Goal: Task Accomplishment & Management: Complete application form

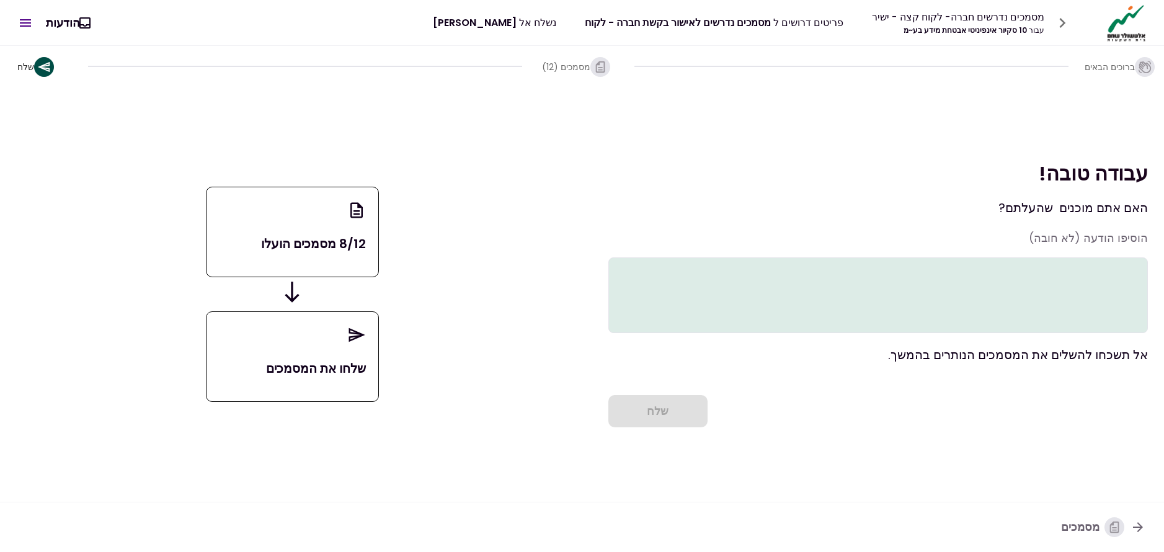
click at [1005, 283] on textarea at bounding box center [878, 295] width 540 height 76
click at [1139, 528] on icon "button" at bounding box center [1137, 527] width 15 height 15
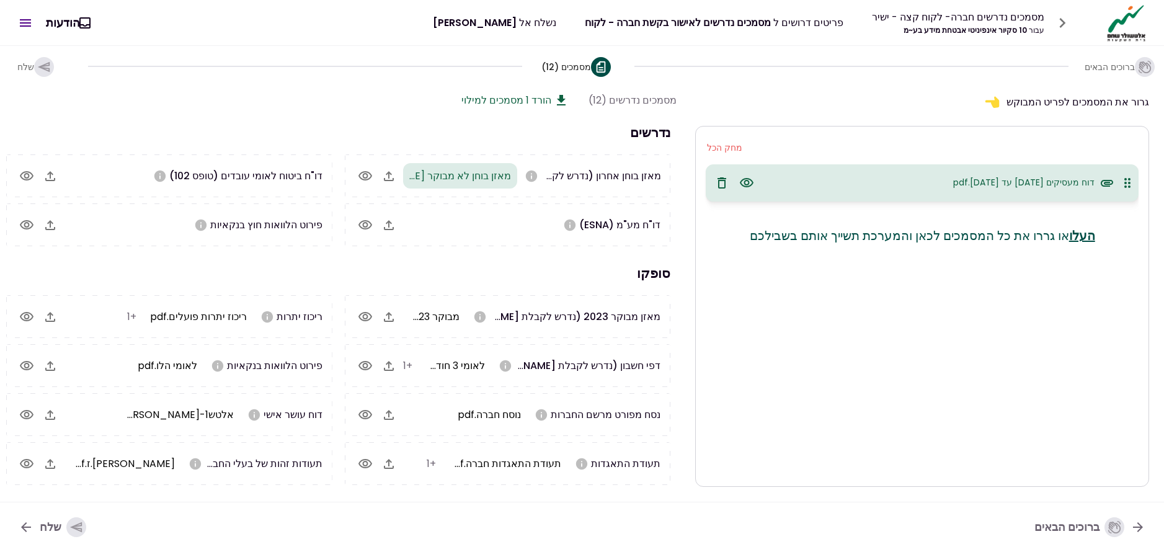
scroll to position [0, -1]
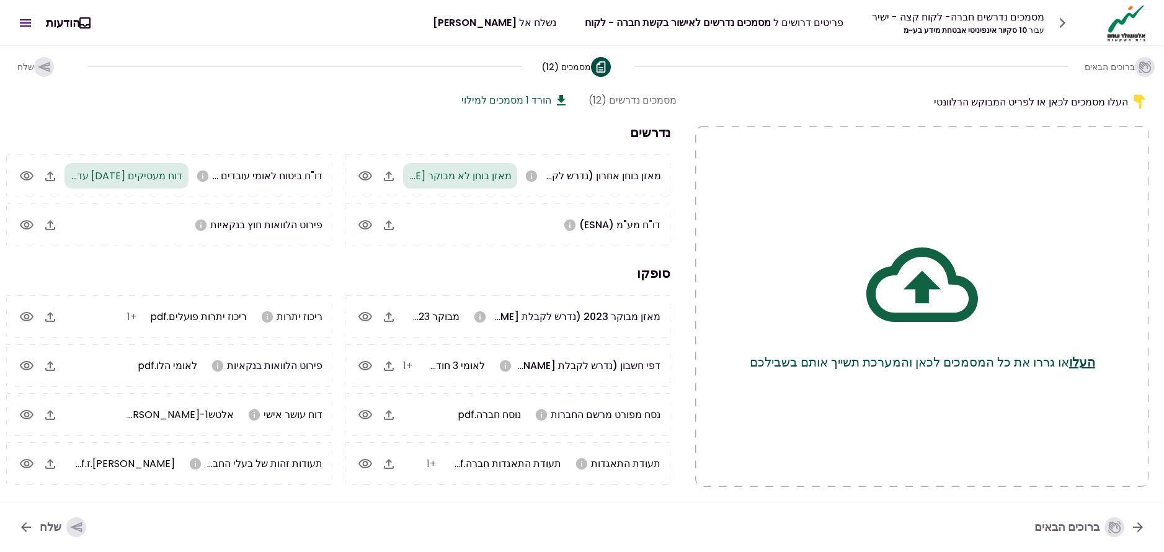
click at [71, 527] on icon "button" at bounding box center [76, 527] width 14 height 14
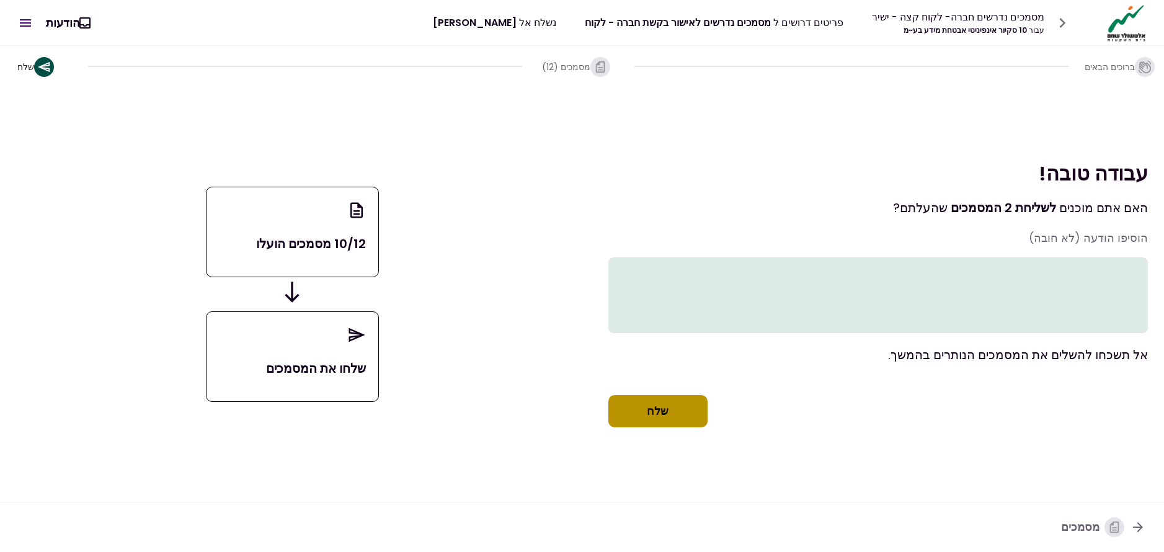
click at [652, 425] on button "שלח" at bounding box center [657, 411] width 99 height 32
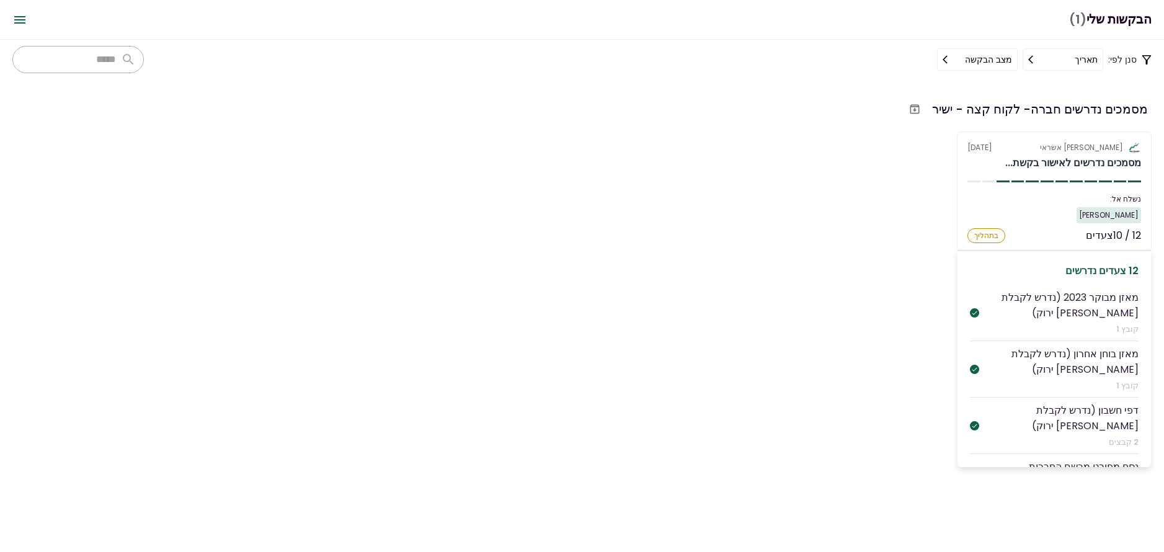
click at [1042, 208] on div "[PERSON_NAME]" at bounding box center [1054, 215] width 174 height 16
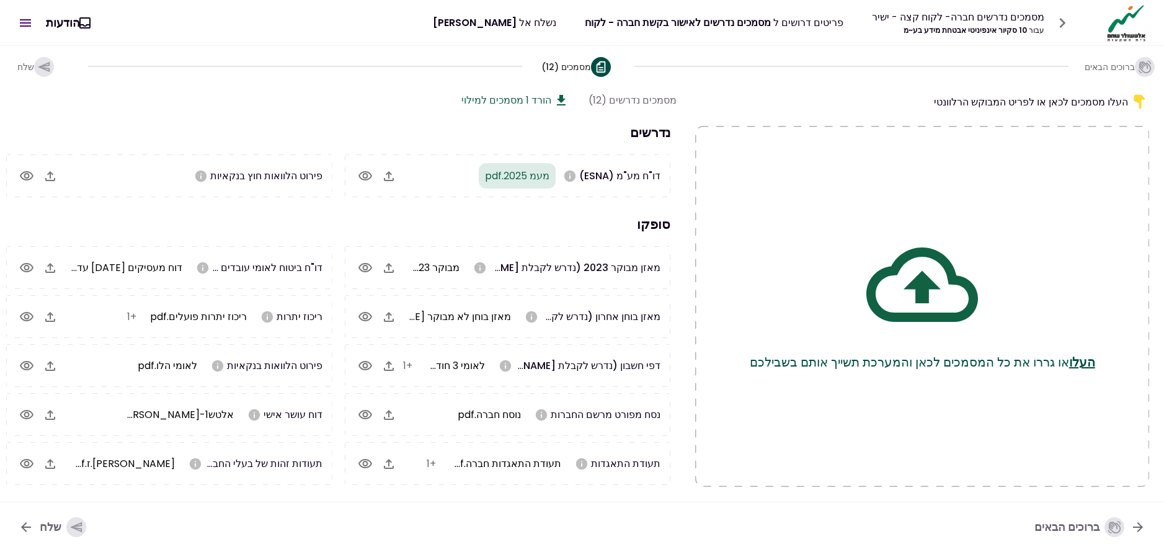
click at [75, 528] on icon "button" at bounding box center [76, 527] width 12 height 11
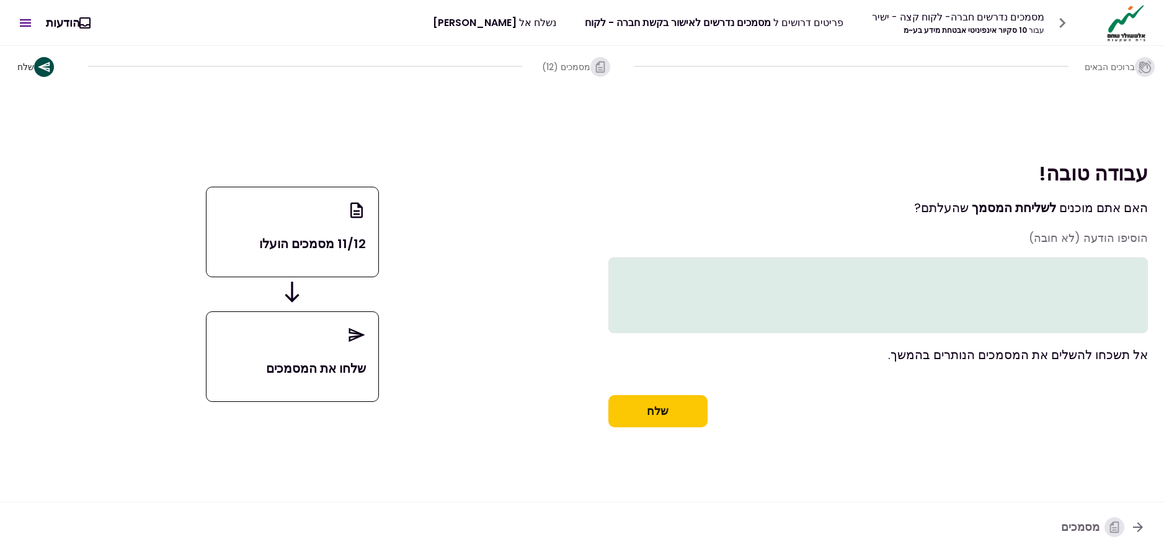
click at [930, 291] on textarea at bounding box center [878, 295] width 540 height 76
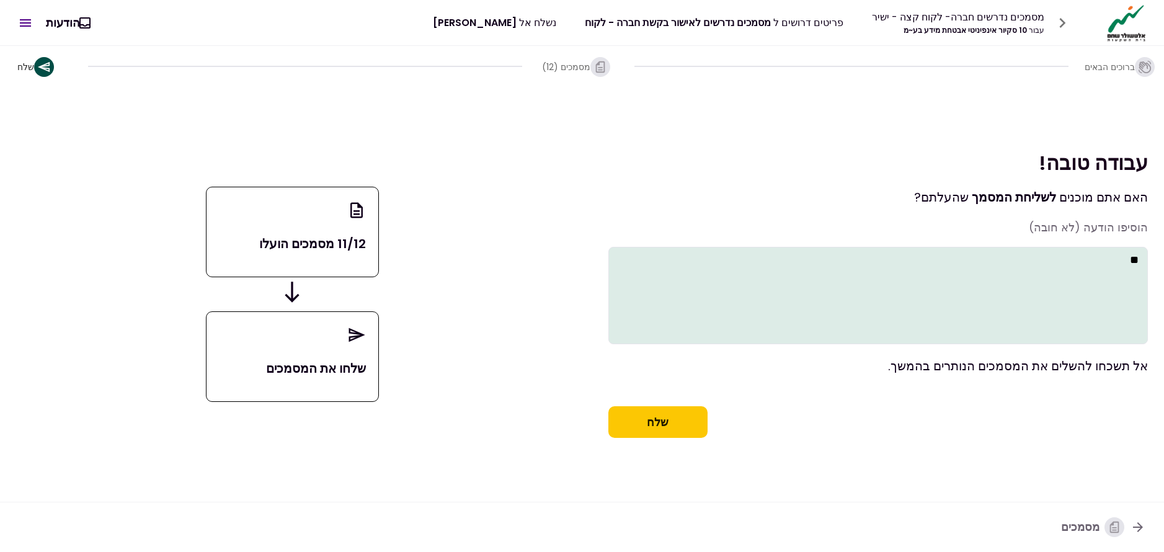
type textarea "*"
type textarea "**********"
click at [677, 420] on button "שלח" at bounding box center [657, 422] width 99 height 32
